Goal: Task Accomplishment & Management: Use online tool/utility

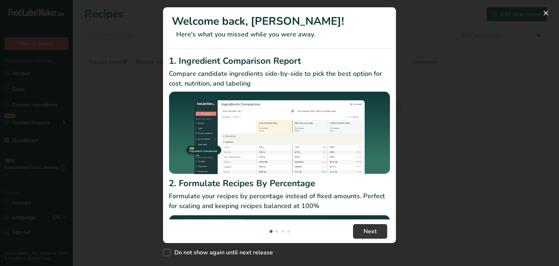
click at [414, 29] on div "New Features" at bounding box center [279, 133] width 559 height 266
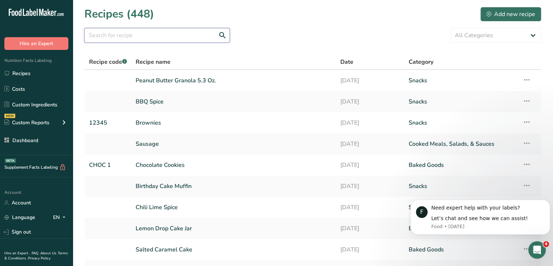
click at [149, 40] on input "text" at bounding box center [156, 35] width 145 height 15
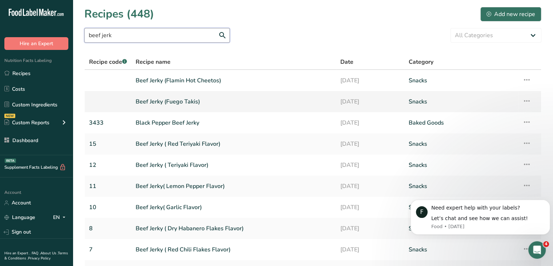
type input "beef jerk"
click at [191, 102] on link "Beef Jerky (Fuego Takis)" at bounding box center [234, 101] width 196 height 15
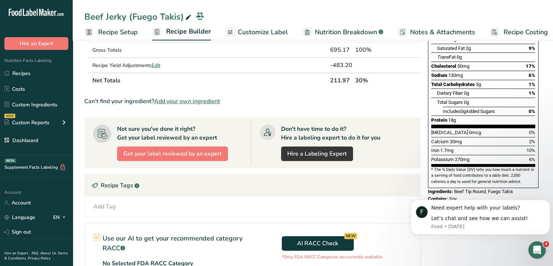
scroll to position [35, 0]
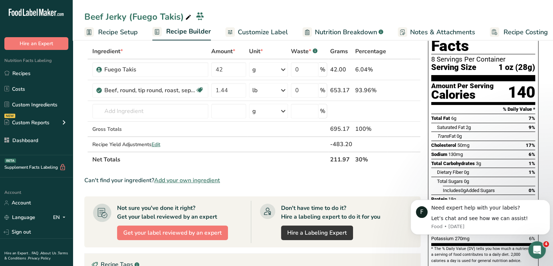
click at [258, 33] on span "Customize Label" at bounding box center [263, 32] width 50 height 10
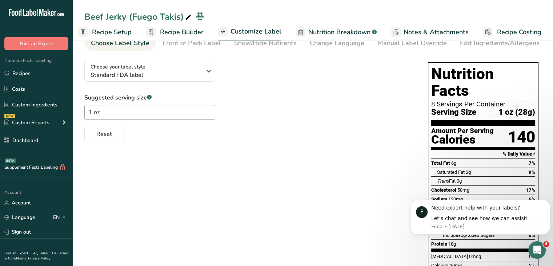
scroll to position [5, 0]
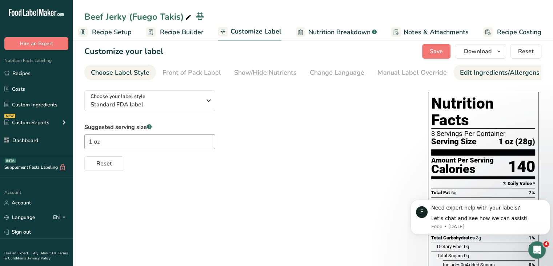
click at [471, 75] on div "Edit Ingredients/Allergens List" at bounding box center [506, 73] width 92 height 10
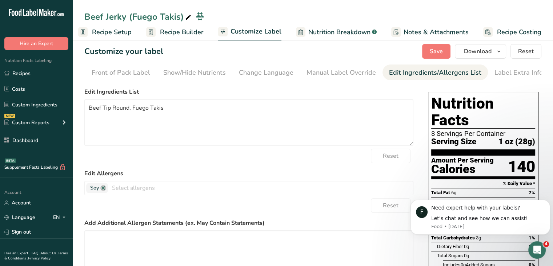
scroll to position [0, 71]
click at [147, 125] on textarea "Beef Tip Round, Fuego Takis" at bounding box center [248, 122] width 329 height 47
click at [176, 104] on textarea "Beef Tip Round, Fuego Takis" at bounding box center [248, 122] width 329 height 47
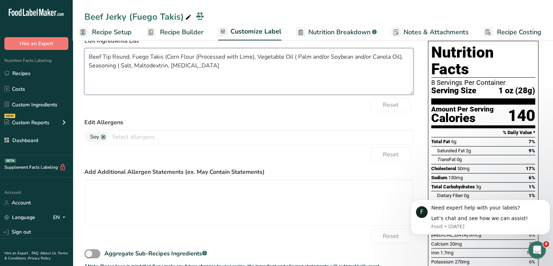
scroll to position [0, 0]
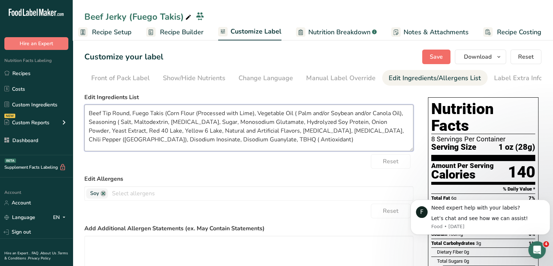
type textarea "Beef Tip Round, Fuego Takis (Corn Flour (Processed with Lime), Vegetable Oil ( …"
click at [445, 50] on button "Save" at bounding box center [436, 56] width 28 height 15
click at [488, 55] on span "Download" at bounding box center [478, 56] width 28 height 9
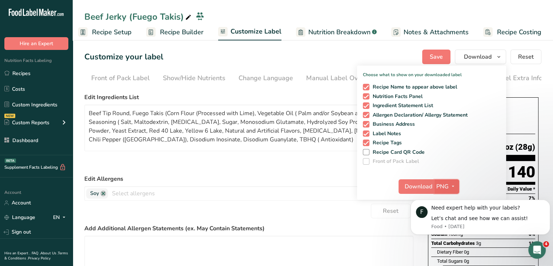
click at [452, 180] on button "PNG" at bounding box center [446, 186] width 25 height 15
click at [442, 236] on body "F Need expert help with your labels? Let’s chat and see how we can assist! Food…" at bounding box center [481, 217] width 140 height 52
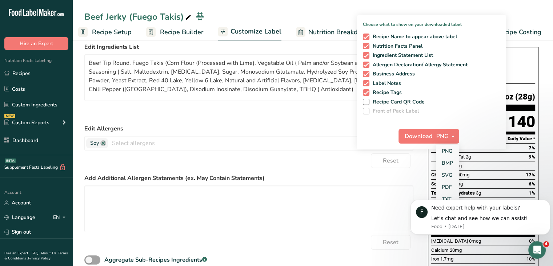
scroll to position [54, 0]
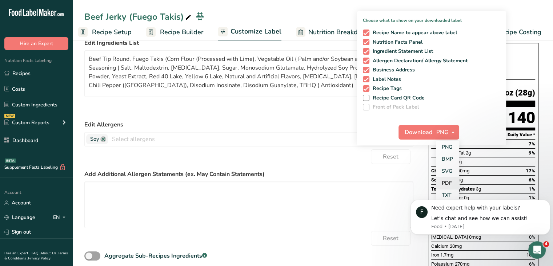
click at [448, 180] on link "PDF" at bounding box center [447, 183] width 23 height 12
click at [421, 129] on span "Download" at bounding box center [419, 132] width 28 height 9
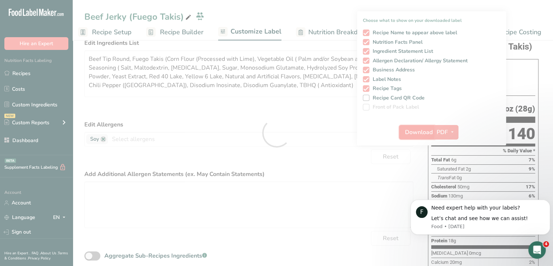
scroll to position [0, 0]
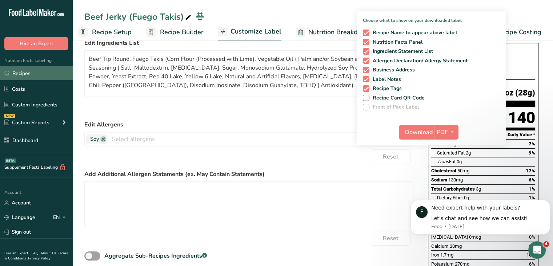
click at [50, 69] on link "Recipes" at bounding box center [36, 73] width 73 height 14
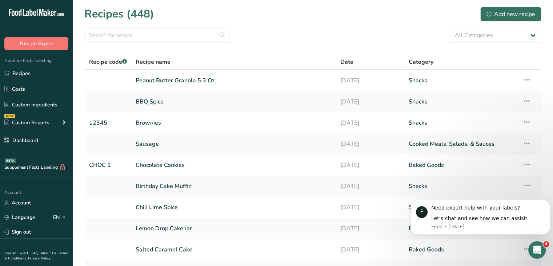
scroll to position [73, 0]
